Goal: Obtain resource: Obtain resource

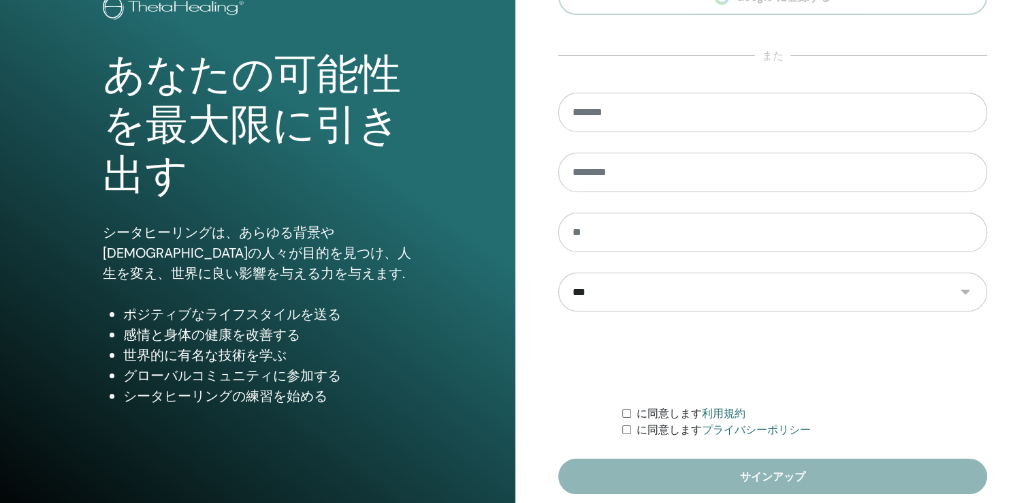
scroll to position [150, 0]
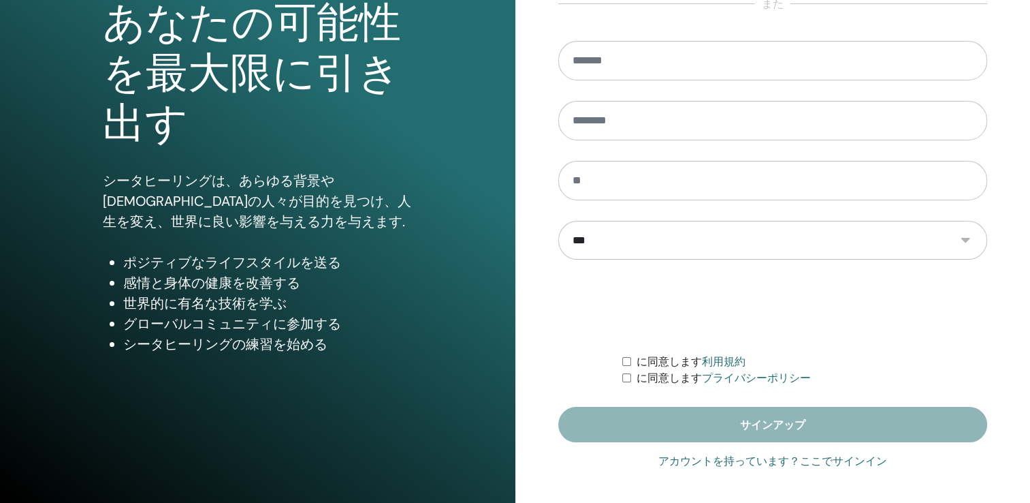
click at [803, 458] on link "アカウントを持っています？ここでサインイン" at bounding box center [772, 461] width 229 height 16
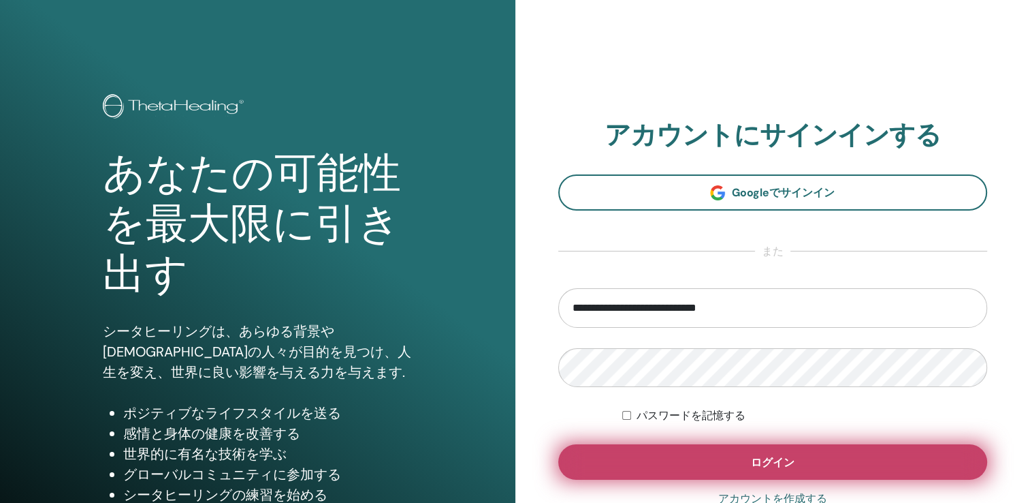
click at [780, 468] on button "ログイン" at bounding box center [773, 461] width 430 height 35
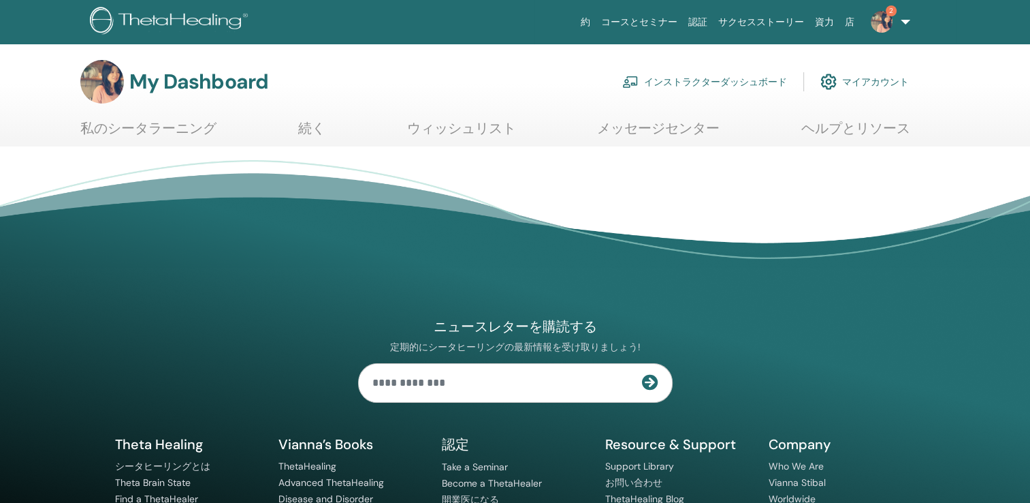
click at [697, 80] on link "インストラクターダッシュボード" at bounding box center [704, 82] width 165 height 30
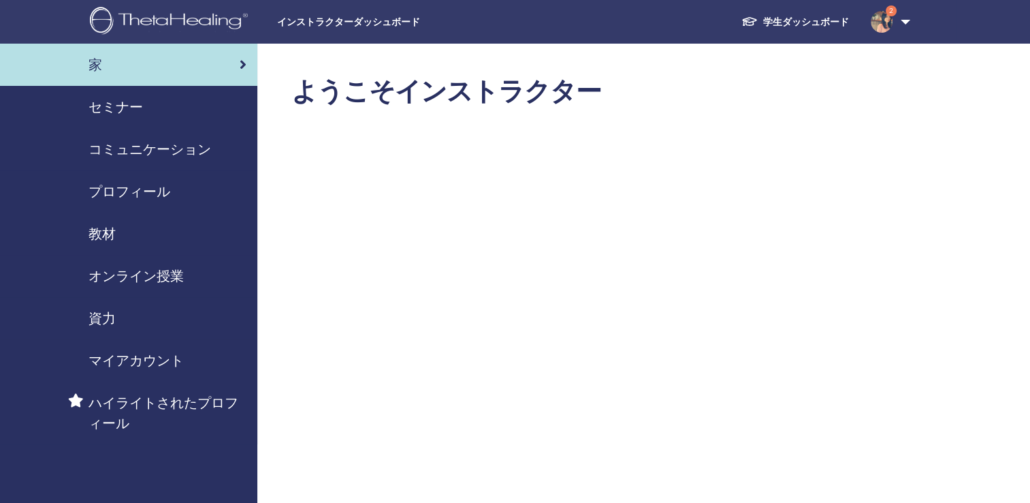
click at [112, 232] on span "教材" at bounding box center [102, 233] width 27 height 20
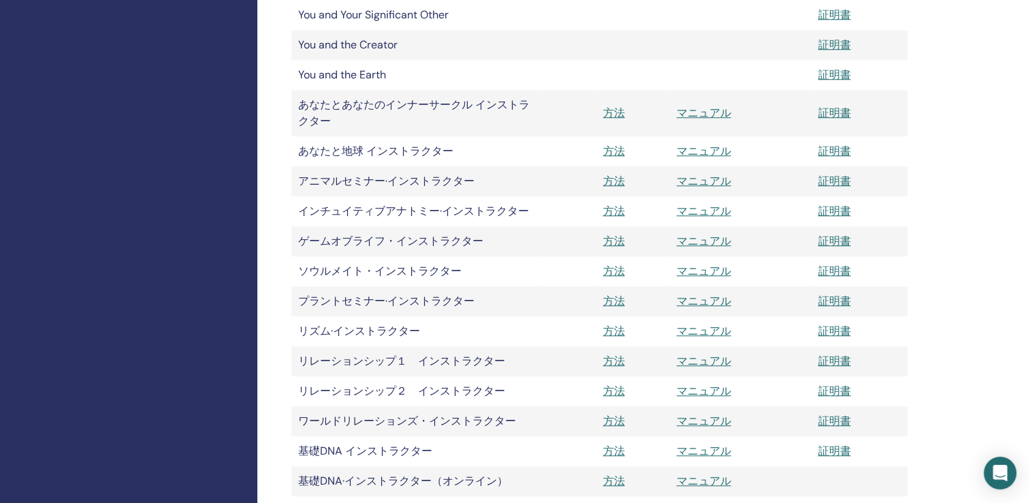
scroll to position [1158, 0]
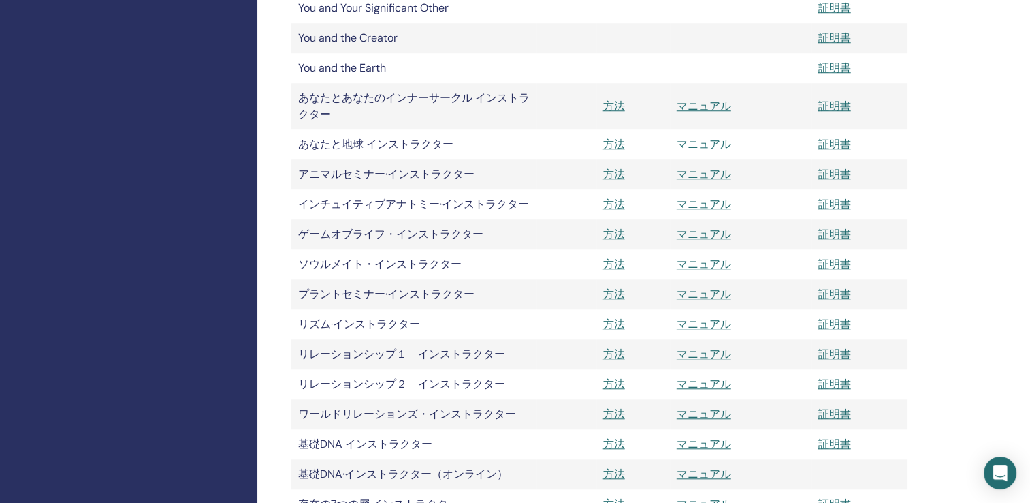
click at [702, 147] on link "マニュアル" at bounding box center [704, 144] width 54 height 14
